Goal: Ask a question: Seek information or help from site administrators or community

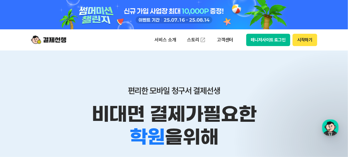
click at [273, 40] on button "매니저사이트 로그인" at bounding box center [268, 40] width 44 height 12
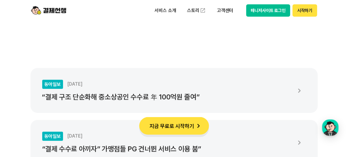
scroll to position [1144, 0]
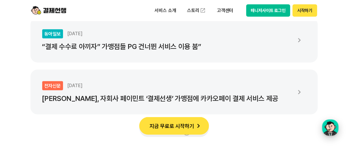
click at [333, 128] on div "button" at bounding box center [330, 127] width 16 height 16
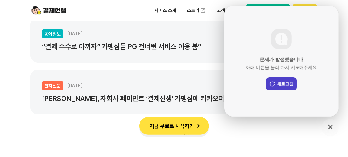
click at [285, 84] on button "새로고침" at bounding box center [281, 83] width 31 height 13
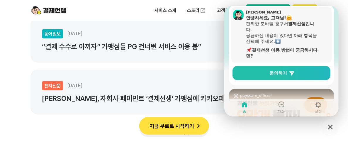
scroll to position [59, 0]
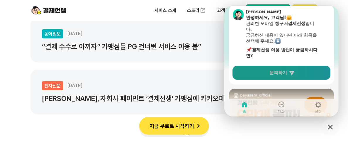
click at [285, 73] on span "문의하기" at bounding box center [278, 73] width 18 height 6
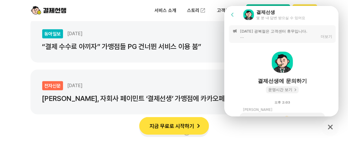
click at [286, 88] on span "운영시간 보기" at bounding box center [280, 89] width 24 height 5
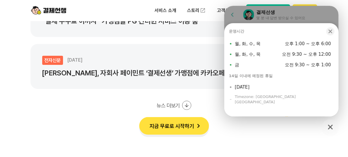
scroll to position [1203, 0]
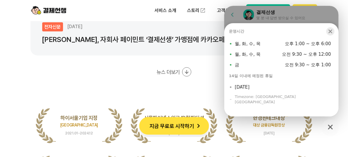
click at [332, 34] on icon "button" at bounding box center [330, 31] width 6 height 6
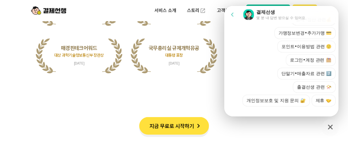
scroll to position [197, 0]
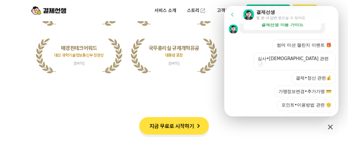
click at [331, 21] on header "Go to previous page Chat Room 결제선생 몇 분 내 답변 받으실 수 있어요" at bounding box center [282, 15] width 116 height 18
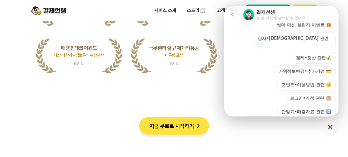
scroll to position [226, 0]
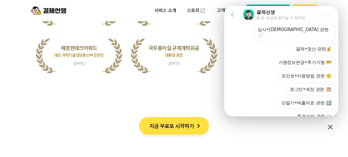
click at [319, 9] on div "Chat Room 결제선생 몇 분 내 답변 받으실 수 있어요" at bounding box center [289, 15] width 92 height 12
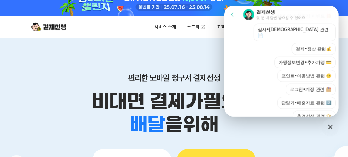
scroll to position [0, 0]
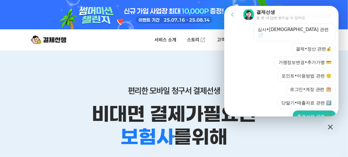
click at [303, 111] on button "출결선생 관련 📯" at bounding box center [314, 117] width 43 height 12
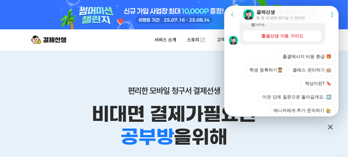
scroll to position [400, 0]
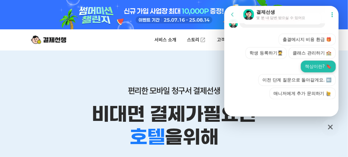
click at [311, 66] on button "책상이란? 🔖" at bounding box center [318, 67] width 35 height 12
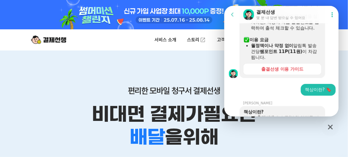
scroll to position [468, 0]
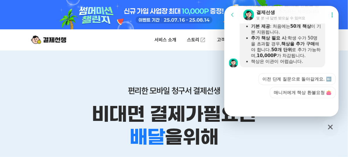
click at [267, 107] on div at bounding box center [282, 106] width 116 height 16
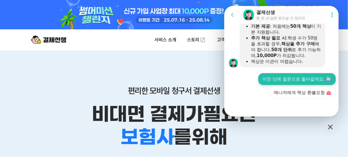
click at [285, 81] on button "이전 단계 질문으로 돌아갈게요. ⬅️" at bounding box center [296, 79] width 77 height 12
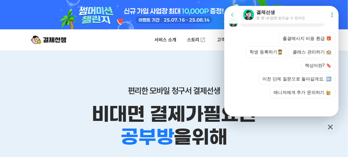
scroll to position [706, 0]
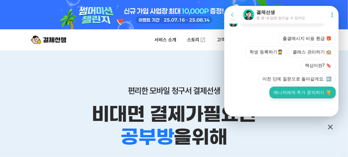
click at [292, 92] on button "매니저에게 추가 문의하기" at bounding box center [302, 93] width 66 height 12
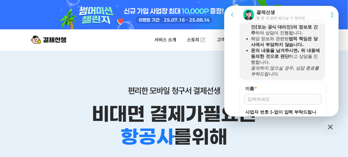
scroll to position [799, 0]
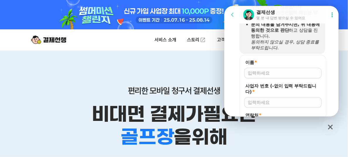
click at [262, 76] on input "이름 *" at bounding box center [283, 73] width 70 height 6
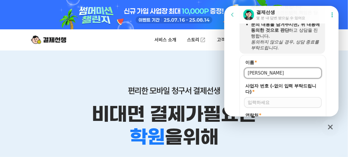
type input "[PERSON_NAME]"
click at [270, 105] on input "사업자 번호 (-없이 입력 부탁드립니다) *" at bounding box center [283, 102] width 70 height 6
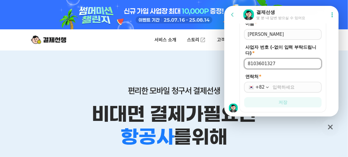
scroll to position [858, 0]
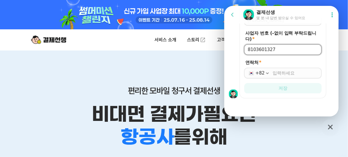
type input "8103601327"
click at [281, 74] on input "연락처 *" at bounding box center [295, 73] width 45 height 6
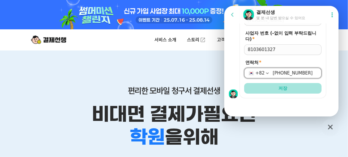
type input "[PHONE_NUMBER]"
click at [285, 87] on span "저장" at bounding box center [282, 88] width 9 height 6
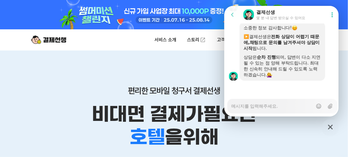
scroll to position [857, 0]
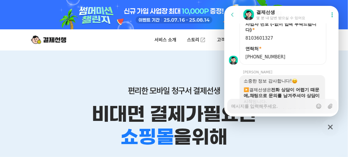
click at [134, 60] on div "편리한 모바일 청구서 결제선생 비대면 결제가 필요한 학원 공부방 호텔 쇼핑몰 병원 배달 보험사 항공사 골프장 을 위해 청구서 체험하기 무료로 …" at bounding box center [174, 122] width 300 height 145
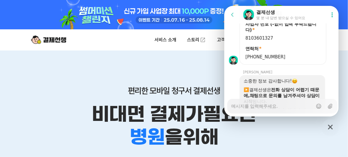
drag, startPoint x: 143, startPoint y: 46, endPoint x: 144, endPoint y: 43, distance: 3.3
click at [143, 46] on div "서비스 소개 스토리 고객센터 매니저사이트 로그인 시작하기" at bounding box center [174, 39] width 300 height 21
type textarea "x"
